Goal: Task Accomplishment & Management: Complete application form

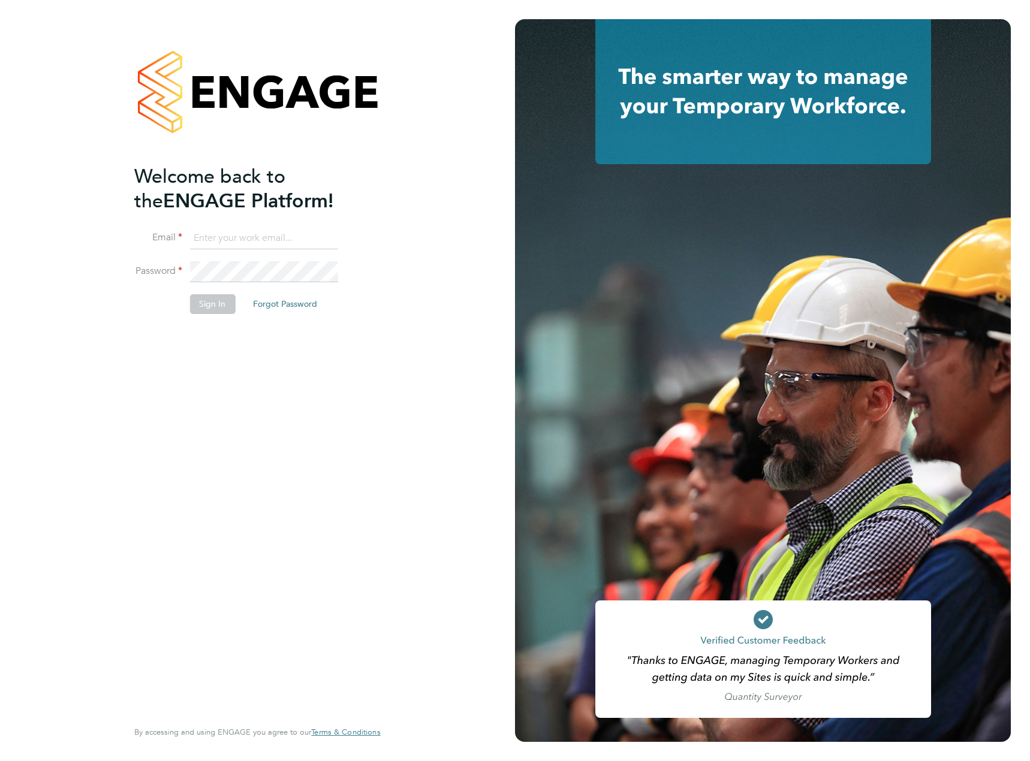
click at [255, 230] on input at bounding box center [263, 239] width 148 height 22
type input "marius.ambrozaitis@gmail.com"
click at [213, 303] on button "Sign In" at bounding box center [212, 303] width 46 height 19
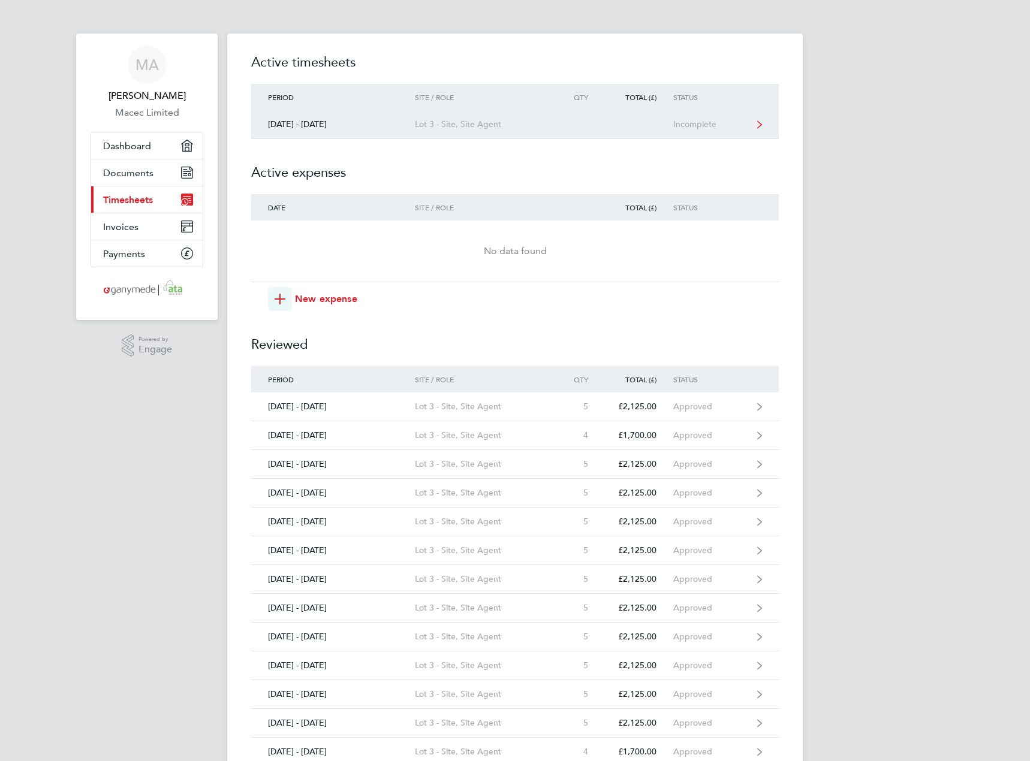
click at [333, 120] on div "[DATE] - [DATE]" at bounding box center [333, 124] width 164 height 10
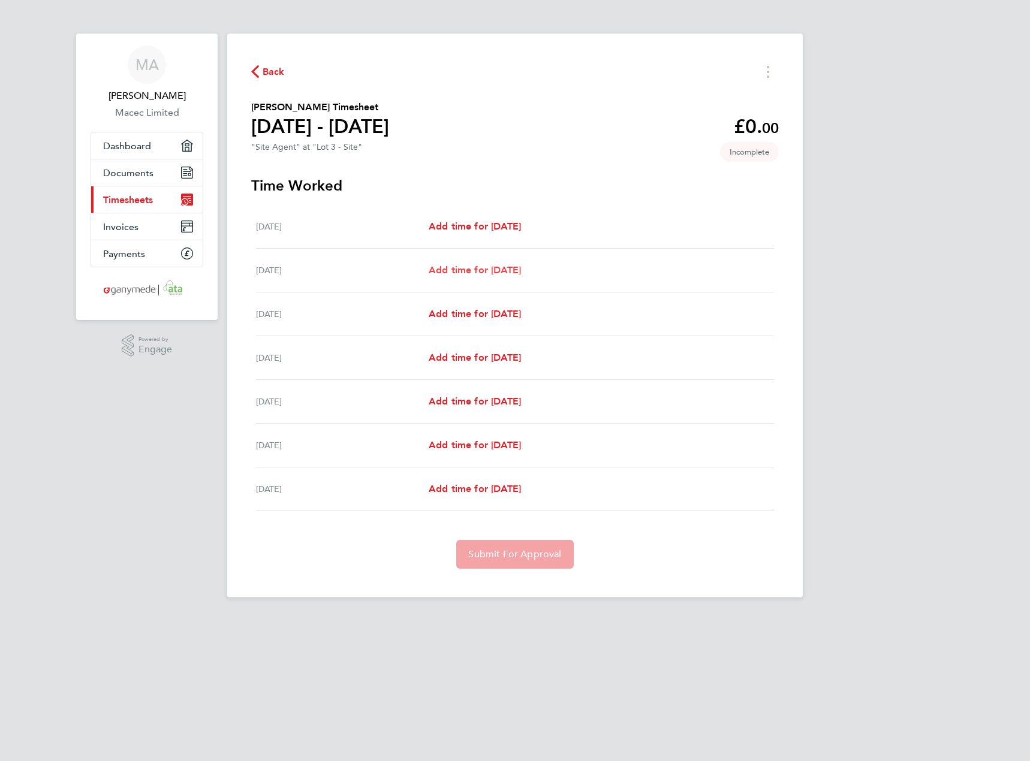
click at [512, 271] on span "Add time for [DATE]" at bounding box center [475, 269] width 92 height 11
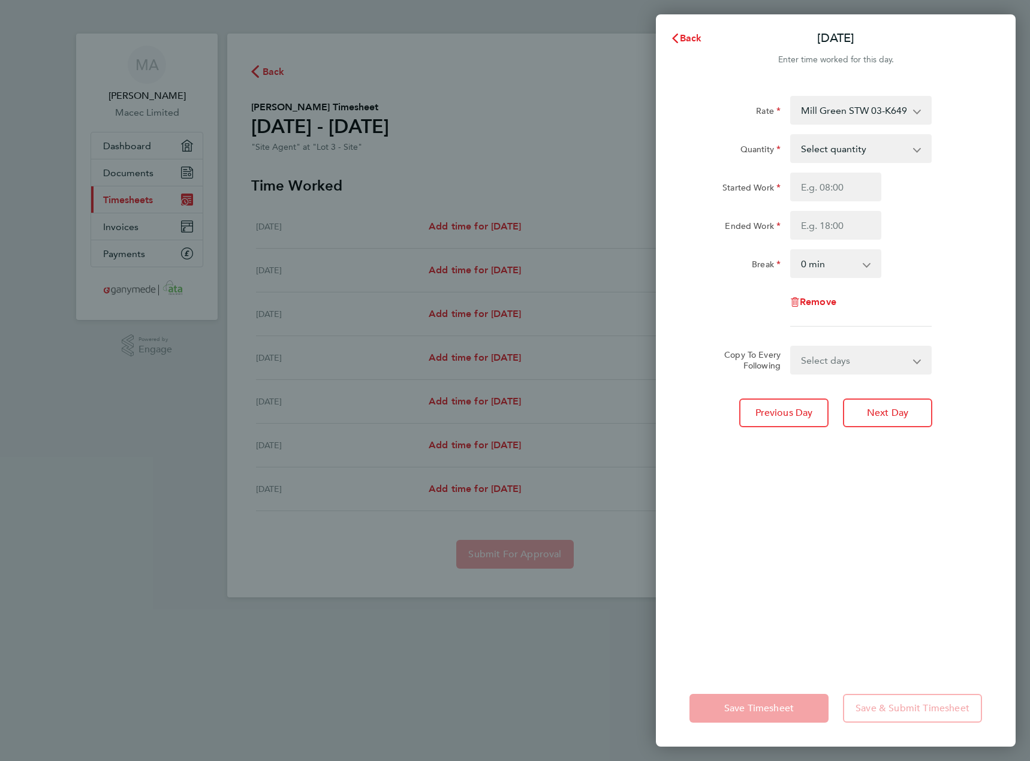
click at [872, 142] on select "Select quantity 0.5 1" at bounding box center [853, 148] width 125 height 26
select select "1"
click at [791, 135] on select "Select quantity 0.5 1" at bounding box center [853, 148] width 125 height 26
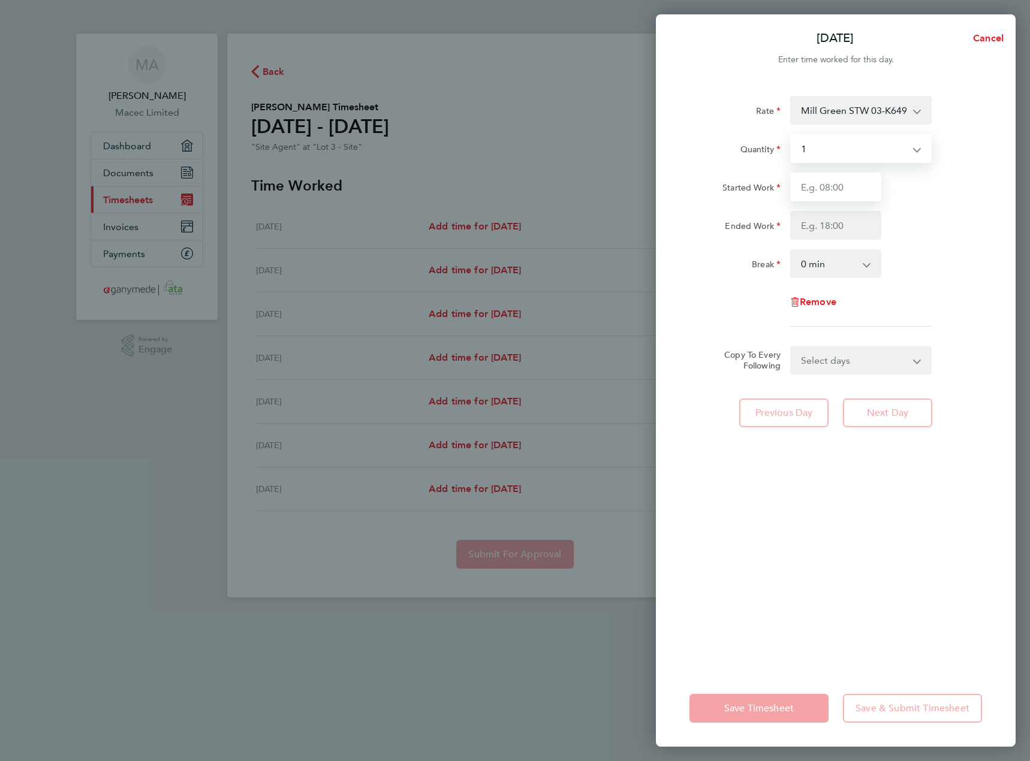
click at [837, 190] on input "Started Work" at bounding box center [835, 187] width 91 height 29
type input "07:30"
click at [830, 223] on input "Ended Work" at bounding box center [835, 225] width 91 height 29
type input "17:30"
click at [956, 216] on div "Ended Work 17:30" at bounding box center [836, 225] width 302 height 29
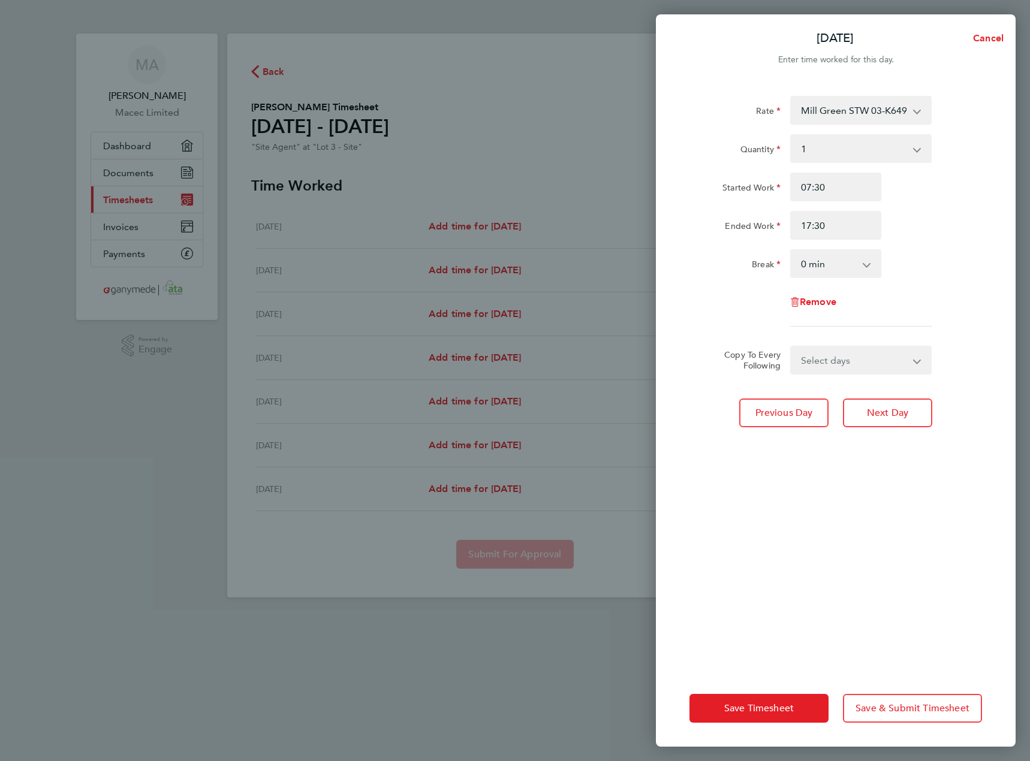
click at [840, 259] on select "0 min 15 min 30 min 45 min 60 min 75 min 90 min" at bounding box center [828, 264] width 74 height 26
select select "30"
click at [791, 251] on select "0 min 15 min 30 min 45 min 60 min 75 min 90 min" at bounding box center [828, 264] width 74 height 26
click at [984, 276] on div "Break 0 min 15 min 30 min 45 min 60 min 75 min 90 min" at bounding box center [836, 263] width 302 height 29
click at [885, 359] on select "Select days Day Weekday (Mon-Fri) Weekend (Sat-Sun) [DATE] [DATE] [DATE] [DATE]…" at bounding box center [854, 360] width 126 height 26
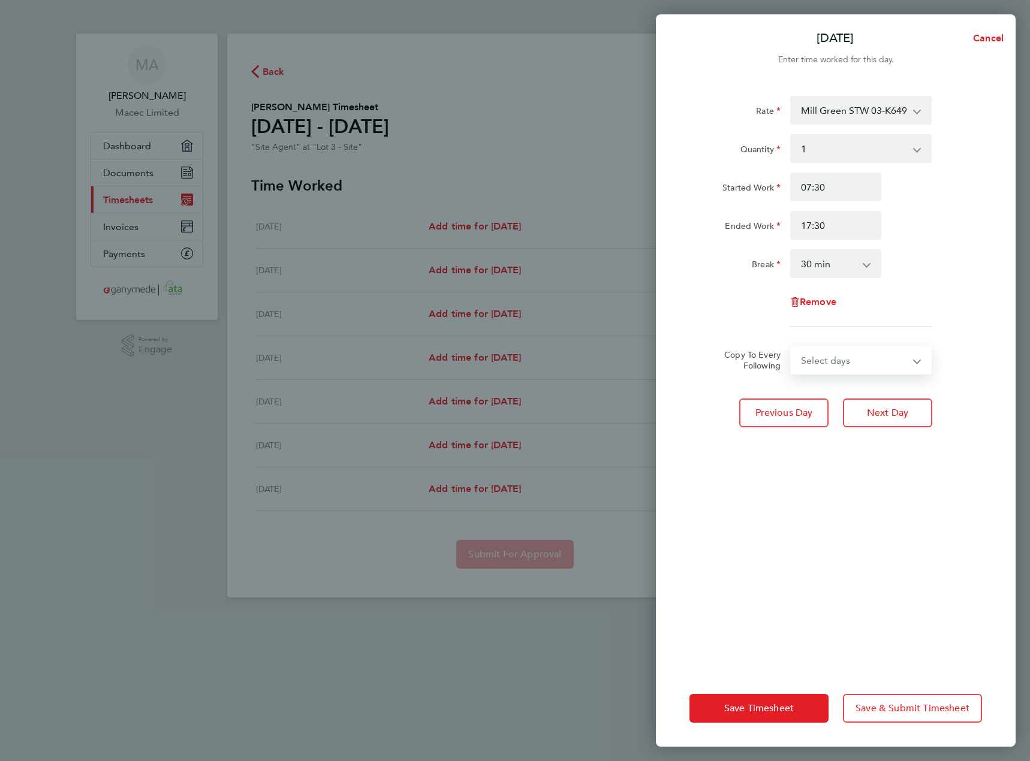
select select "WEEKDAY"
click at [791, 347] on select "Select days Day Weekday (Mon-Fri) Weekend (Sat-Sun) [DATE] [DATE] [DATE] [DATE]…" at bounding box center [854, 360] width 126 height 26
select select "[DATE]"
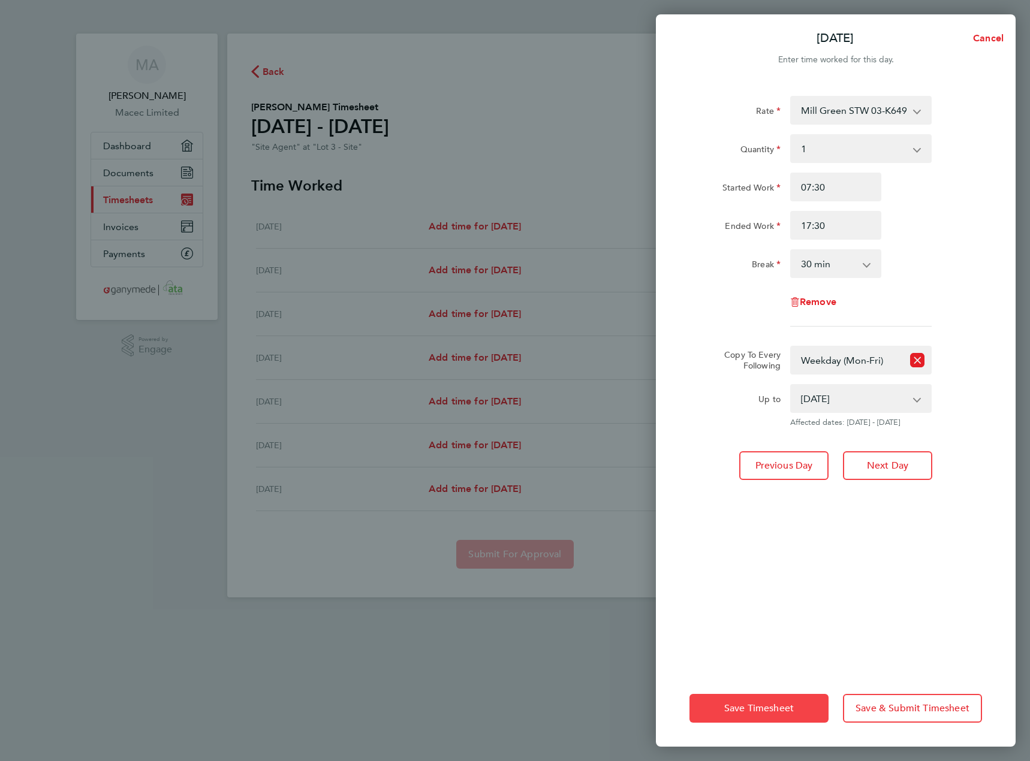
click at [747, 703] on span "Save Timesheet" at bounding box center [759, 709] width 70 height 12
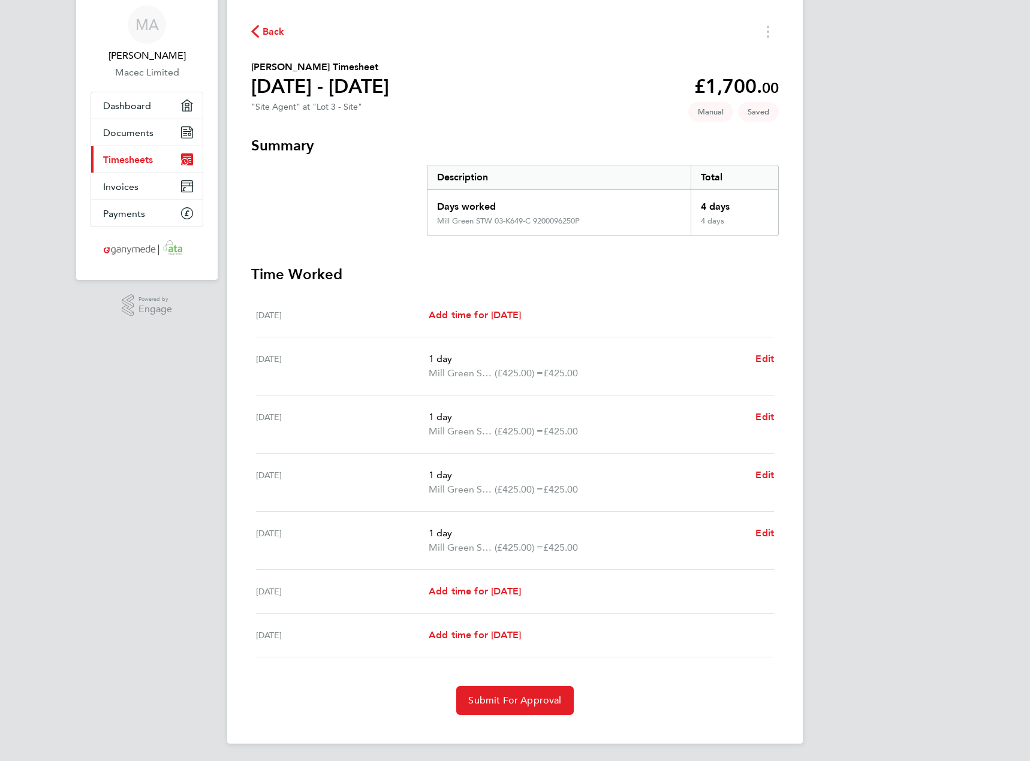
scroll to position [42, 0]
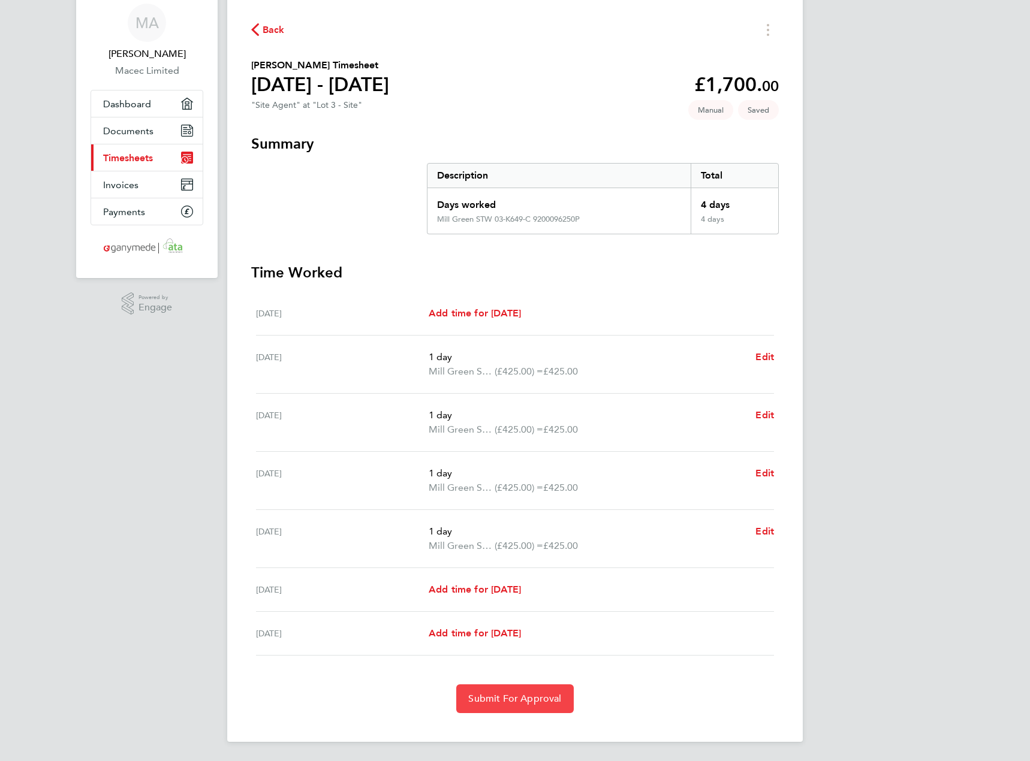
click at [529, 707] on button "Submit For Approval" at bounding box center [514, 699] width 117 height 29
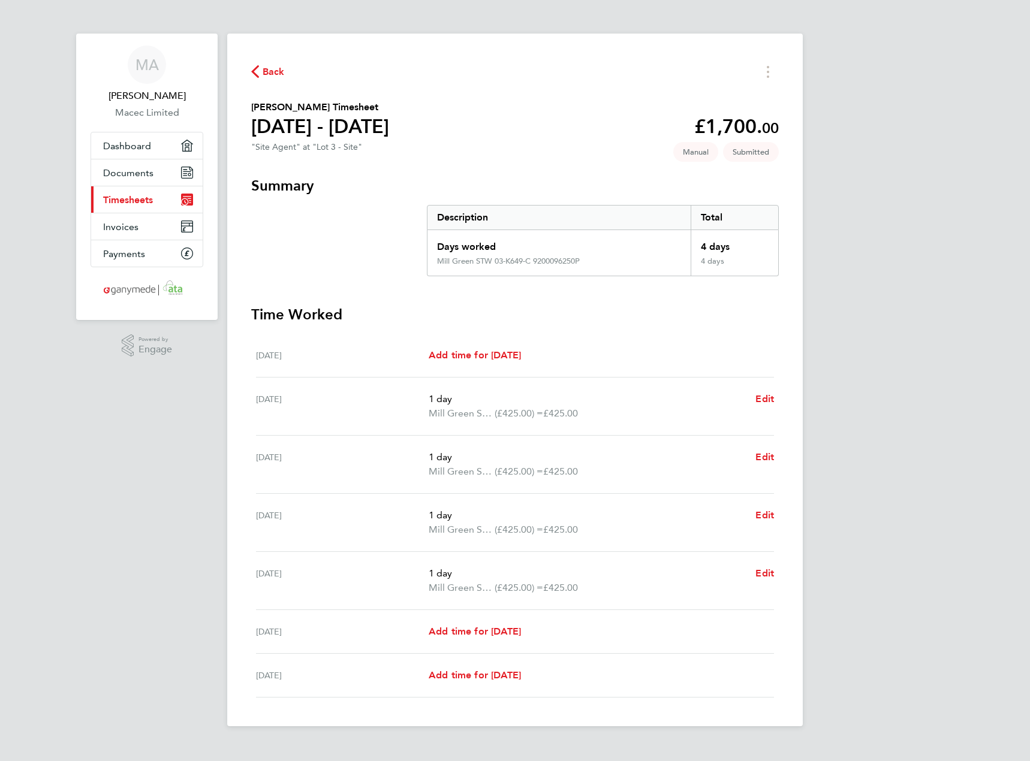
click at [129, 197] on span "Timesheets" at bounding box center [128, 199] width 50 height 11
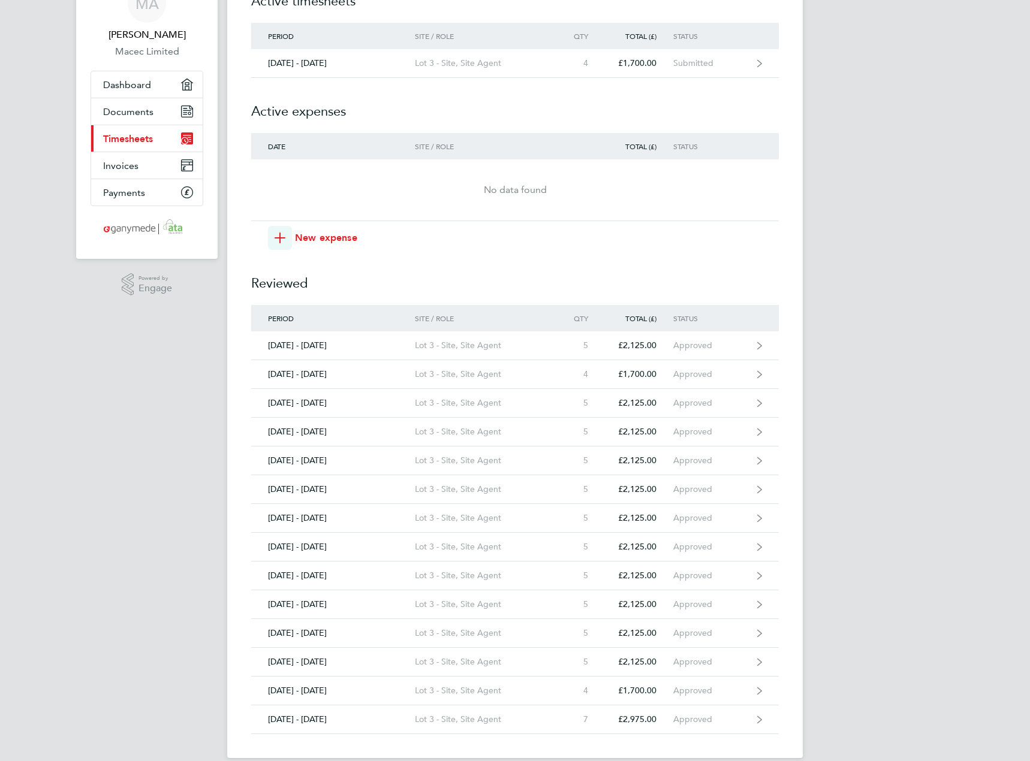
scroll to position [77, 0]
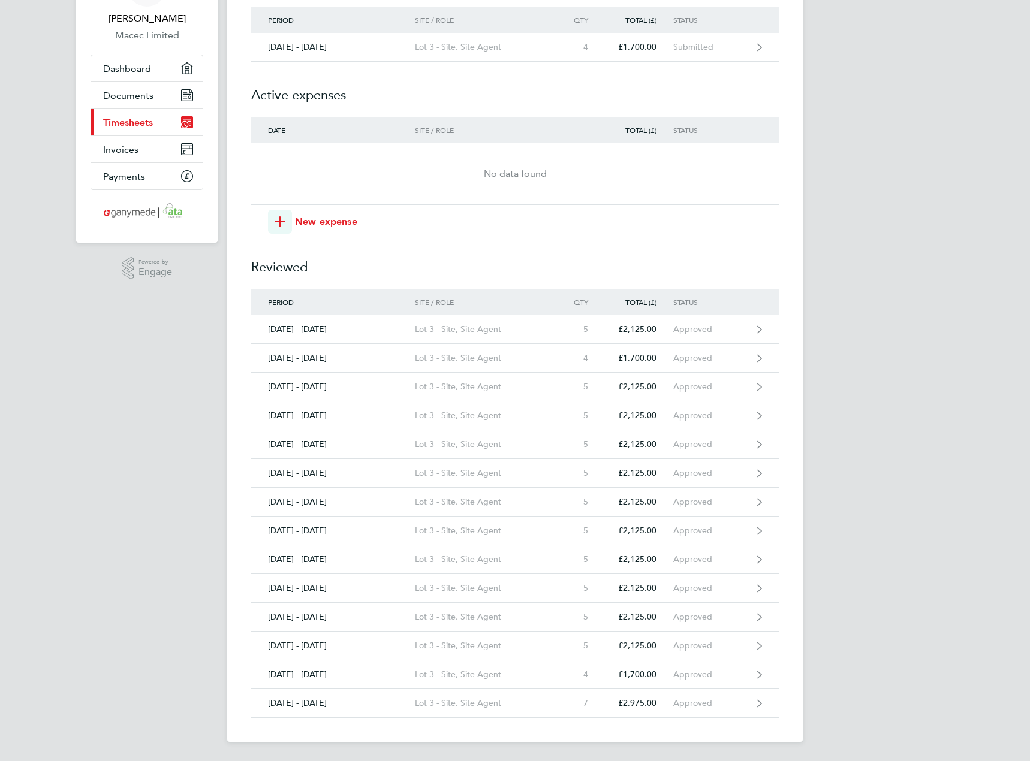
click at [920, 124] on div "MA [PERSON_NAME] Macec Limited Applications: Dashboard Documents Current page: …" at bounding box center [515, 342] width 1030 height 839
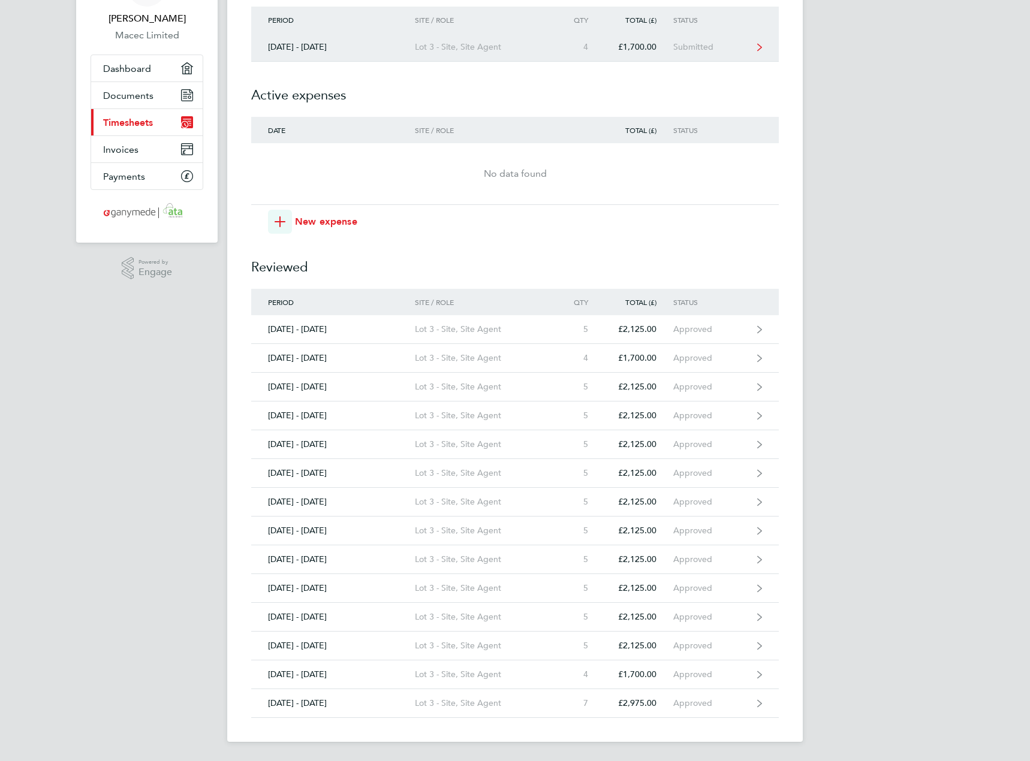
click at [265, 48] on div "[DATE] - [DATE]" at bounding box center [333, 47] width 164 height 10
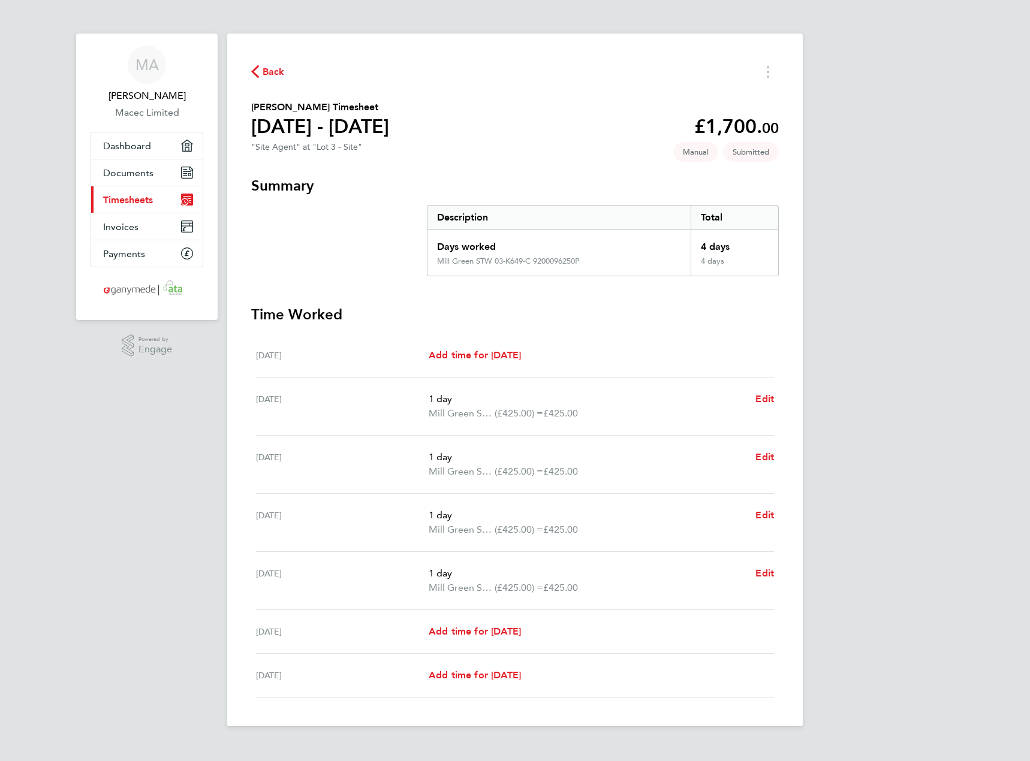
scroll to position [77, 0]
